Goal: Task Accomplishment & Management: Use online tool/utility

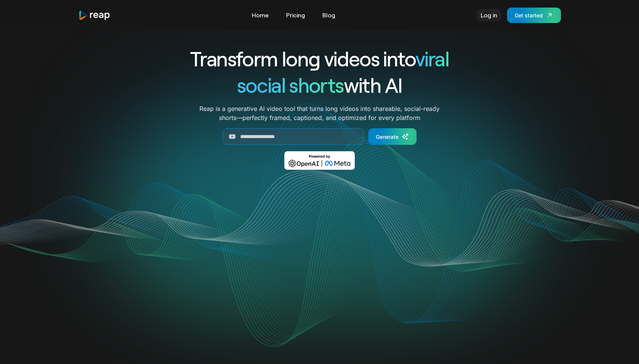
click at [492, 13] on link "Log in" at bounding box center [489, 15] width 24 height 12
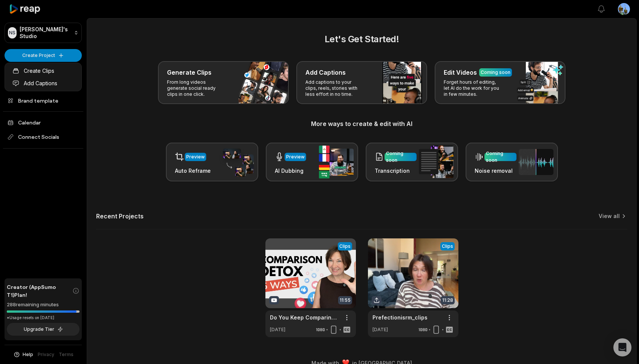
click at [62, 49] on html "NS [PERSON_NAME]'s Studio Create Project Home Projects Brand template Calendar …" at bounding box center [319, 182] width 639 height 364
click at [59, 55] on html "NS [PERSON_NAME]'s Studio Create Project Home Projects Brand template Calendar …" at bounding box center [319, 182] width 639 height 364
click at [51, 68] on link "Create Clips" at bounding box center [42, 70] width 73 height 12
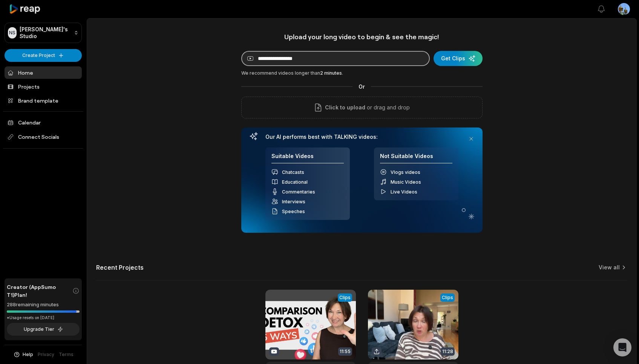
click at [283, 63] on input at bounding box center [335, 58] width 188 height 15
paste input "**********"
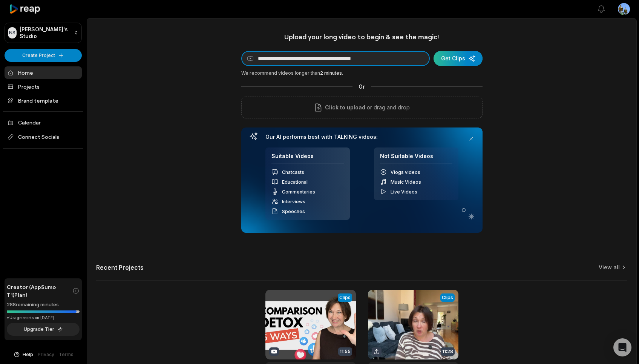
type input "**********"
click at [455, 58] on div "submit" at bounding box center [457, 58] width 49 height 15
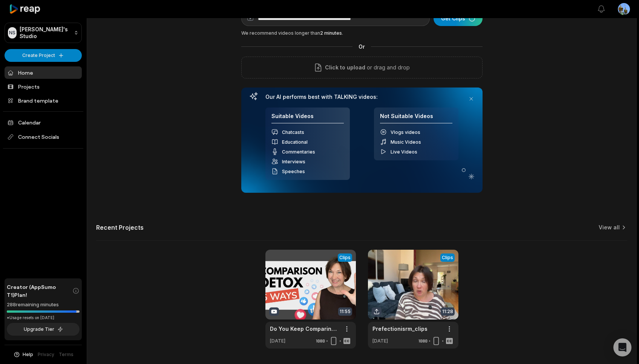
scroll to position [64, 0]
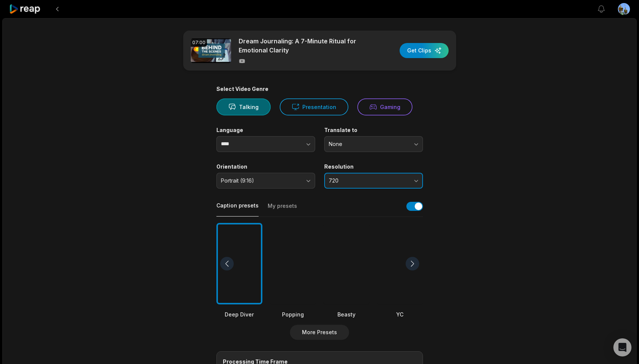
click at [417, 180] on button "720" at bounding box center [373, 181] width 99 height 16
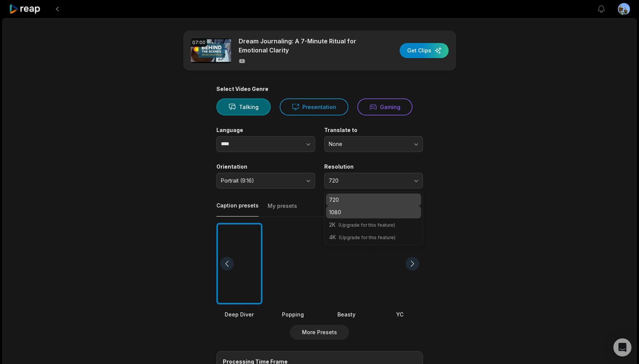
click at [354, 213] on p "1080" at bounding box center [373, 212] width 89 height 8
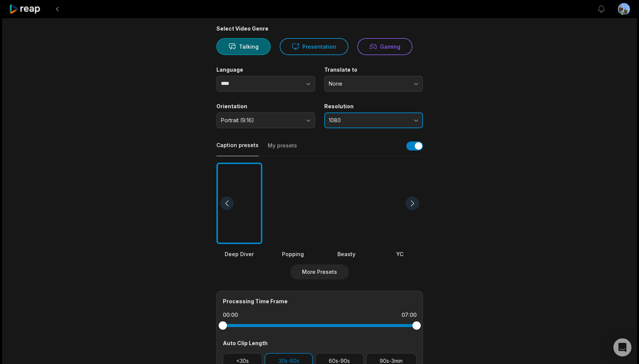
scroll to position [70, 0]
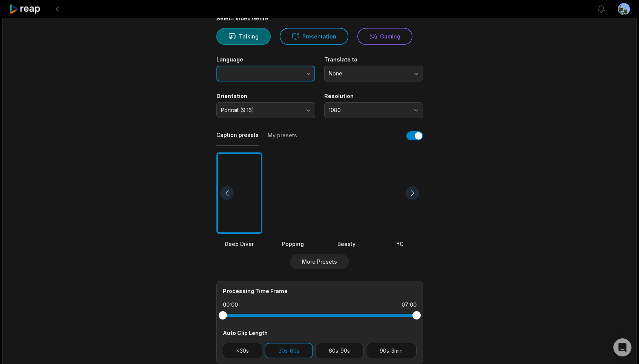
click at [310, 76] on icon "button" at bounding box center [308, 74] width 8 height 8
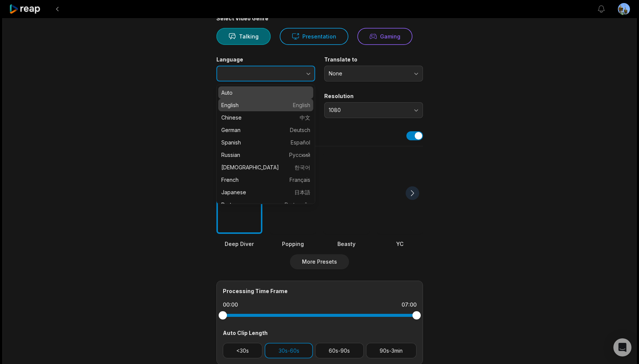
type input "*******"
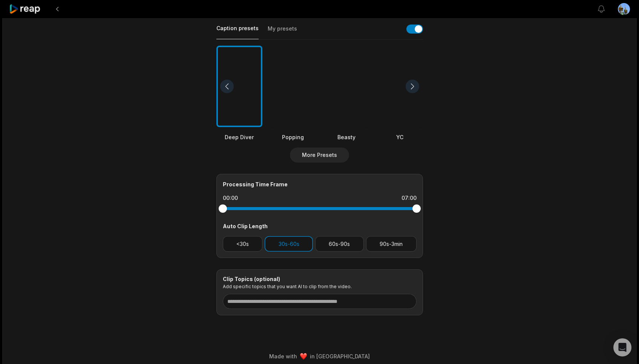
scroll to position [183, 0]
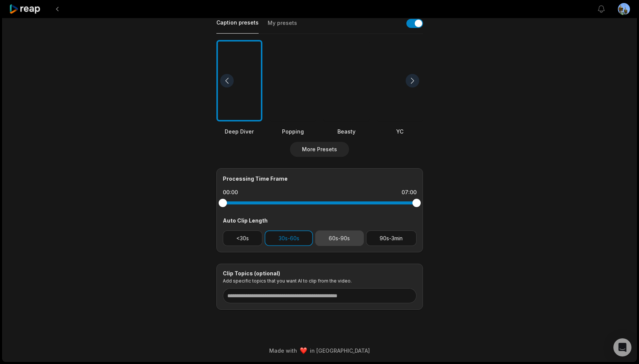
click at [343, 236] on button "60s-90s" at bounding box center [339, 237] width 49 height 15
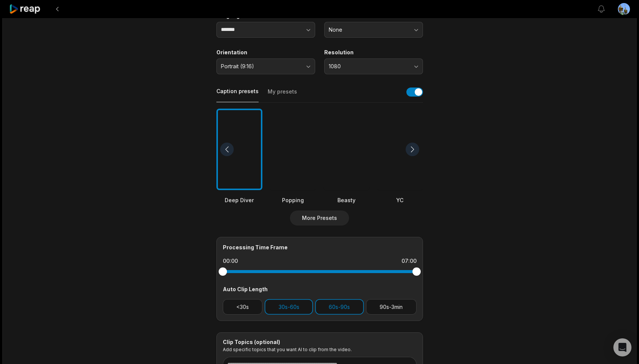
scroll to position [8, 0]
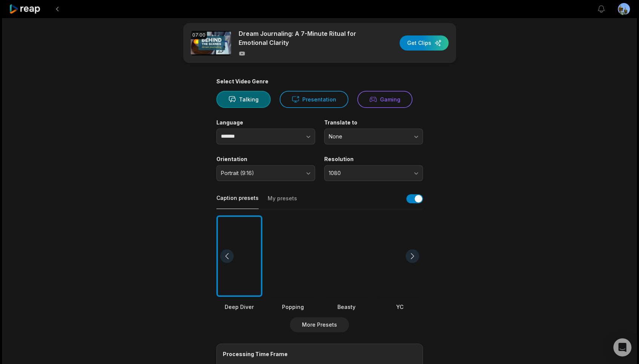
click at [623, 9] on html "View notifications Open user menu 07:00 Dream Journaling: A 7-Minute Ritual for…" at bounding box center [319, 174] width 639 height 364
click at [56, 10] on html "View notifications Open user menu 07:00 Dream Journaling: A 7-Minute Ritual for…" at bounding box center [319, 174] width 639 height 364
click at [58, 9] on button at bounding box center [57, 9] width 14 height 14
